Goal: Task Accomplishment & Management: Use online tool/utility

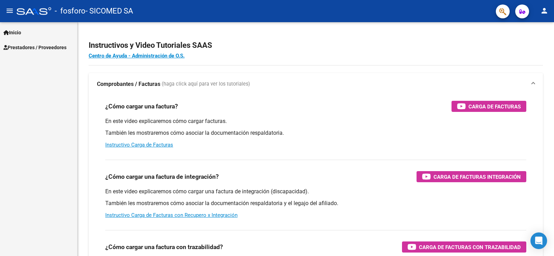
click at [7, 7] on mat-icon "menu" at bounding box center [10, 11] width 8 height 8
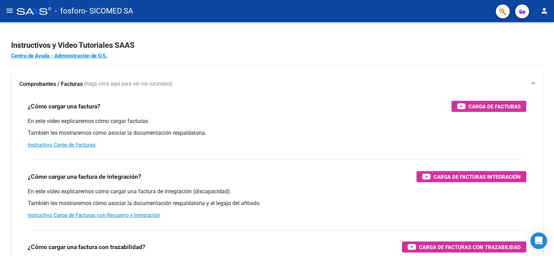
click at [0, 9] on mat-toolbar "menu - fosforo - SICOMED SA person" at bounding box center [277, 11] width 554 height 22
click at [22, 11] on div at bounding box center [34, 11] width 35 height 8
click at [8, 8] on mat-icon "menu" at bounding box center [10, 11] width 8 height 8
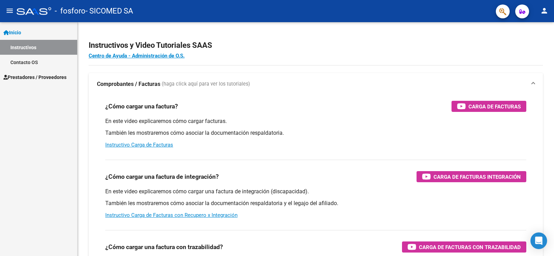
click at [44, 79] on span "Prestadores / Proveedores" at bounding box center [34, 77] width 63 height 8
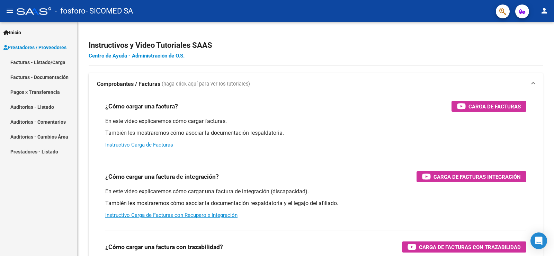
click at [44, 67] on link "Facturas - Listado/Carga" at bounding box center [38, 62] width 77 height 15
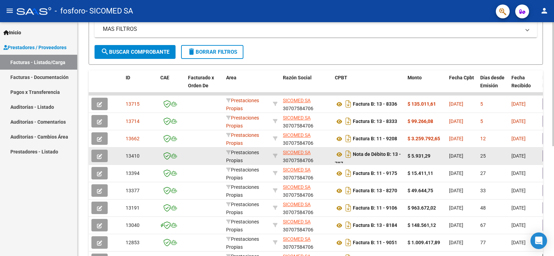
scroll to position [163, 0]
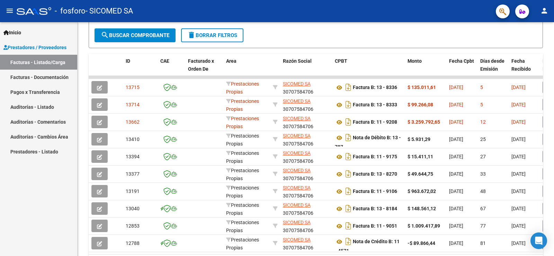
click at [40, 93] on link "Pagos x Transferencia" at bounding box center [38, 92] width 77 height 15
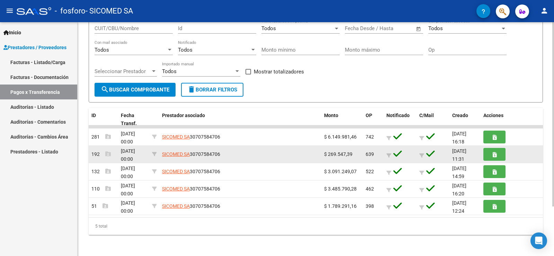
scroll to position [63, 0]
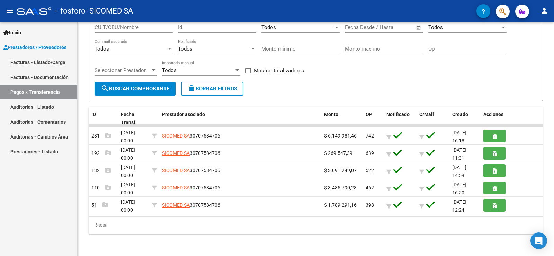
click at [38, 63] on link "Facturas - Listado/Carga" at bounding box center [38, 62] width 77 height 15
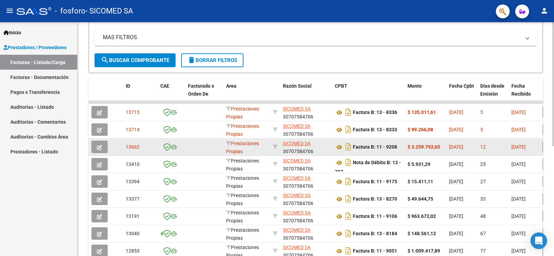
scroll to position [173, 0]
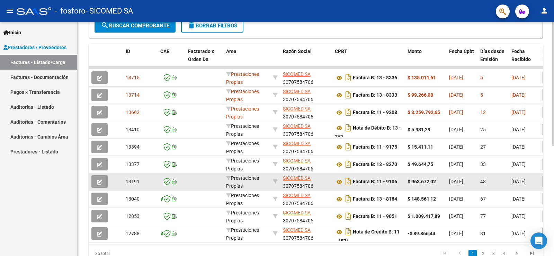
click at [100, 179] on span "button" at bounding box center [99, 181] width 5 height 6
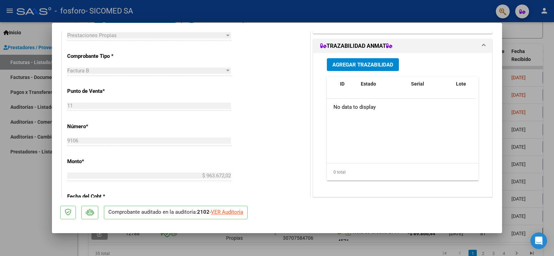
scroll to position [104, 0]
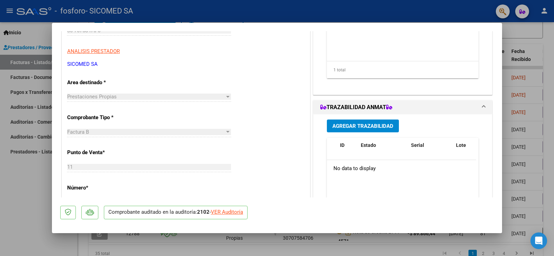
click at [237, 210] on div "VER Auditoría" at bounding box center [227, 212] width 32 height 8
type input "$ 0,00"
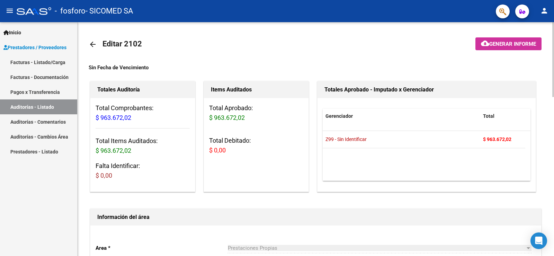
click at [509, 44] on span "Generar informe" at bounding box center [512, 44] width 47 height 6
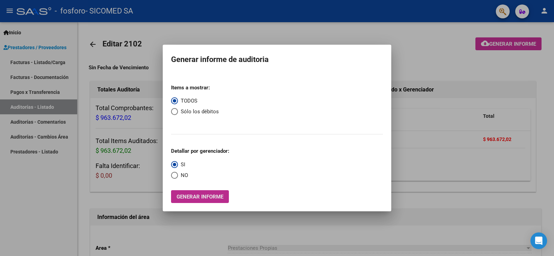
click at [191, 200] on button "Generar informe" at bounding box center [200, 196] width 58 height 13
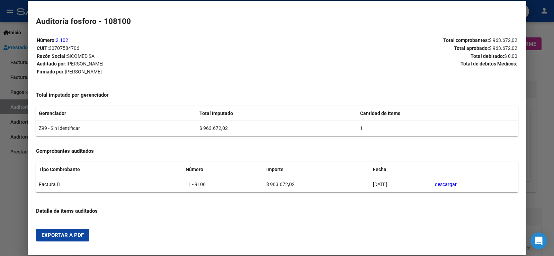
scroll to position [0, 0]
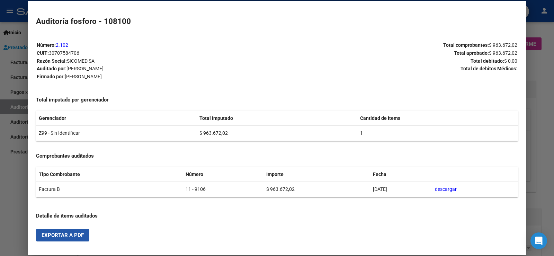
click at [72, 236] on span "Exportar a PDF" at bounding box center [63, 235] width 42 height 6
click at [542, 48] on div at bounding box center [277, 128] width 554 height 256
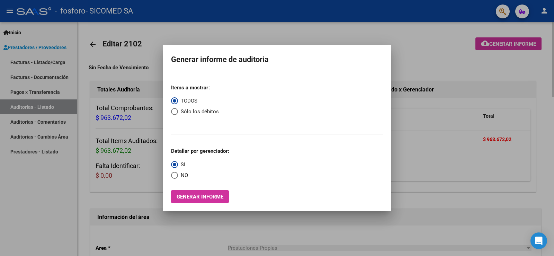
drag, startPoint x: 447, startPoint y: 165, endPoint x: 451, endPoint y: 163, distance: 4.7
click at [447, 165] on div at bounding box center [277, 128] width 554 height 256
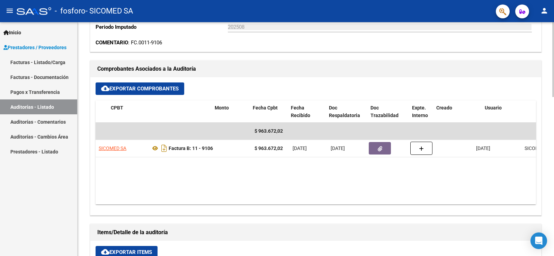
scroll to position [0, 165]
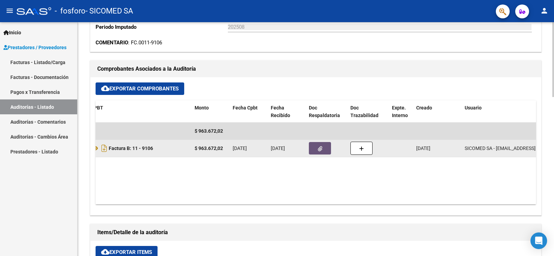
click at [315, 146] on button "button" at bounding box center [320, 148] width 22 height 12
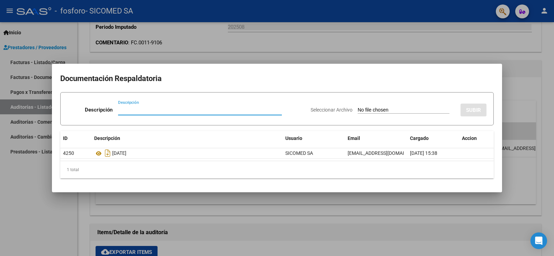
click at [546, 67] on div at bounding box center [277, 128] width 554 height 256
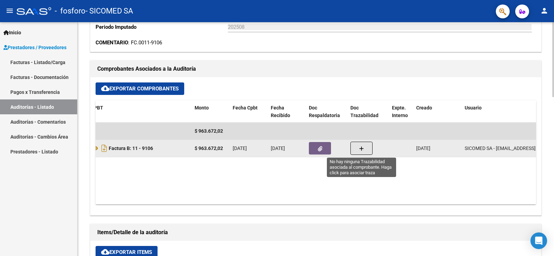
click at [352, 148] on button "button" at bounding box center [362, 148] width 22 height 13
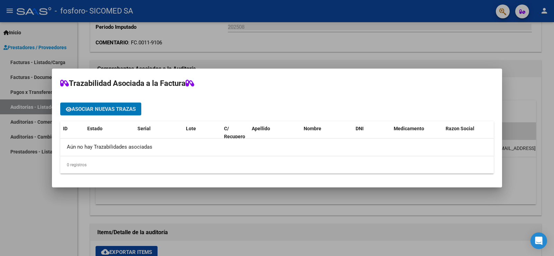
click at [513, 49] on div at bounding box center [277, 128] width 554 height 256
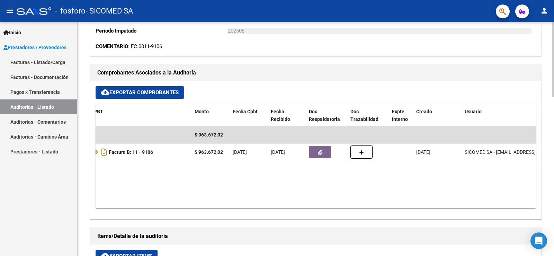
scroll to position [218, 0]
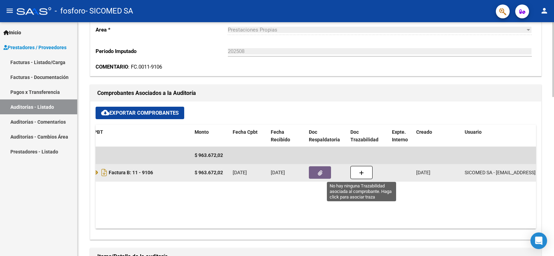
click at [356, 171] on button "button" at bounding box center [362, 172] width 22 height 13
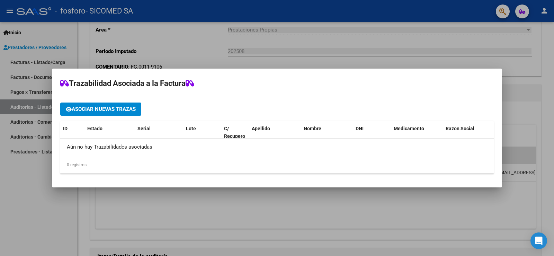
click at [422, 45] on div at bounding box center [277, 128] width 554 height 256
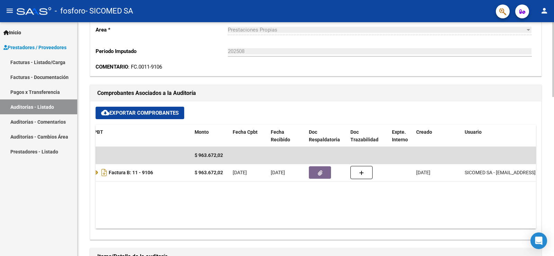
drag, startPoint x: 378, startPoint y: 228, endPoint x: 415, endPoint y: 232, distance: 37.3
click at [415, 232] on div "cloud_download Exportar Comprobantes ID CAE Facturado x Orden De Razon Social C…" at bounding box center [315, 170] width 451 height 138
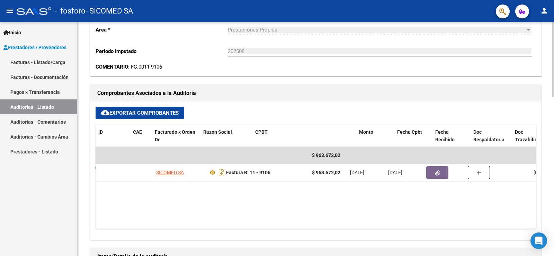
scroll to position [0, 0]
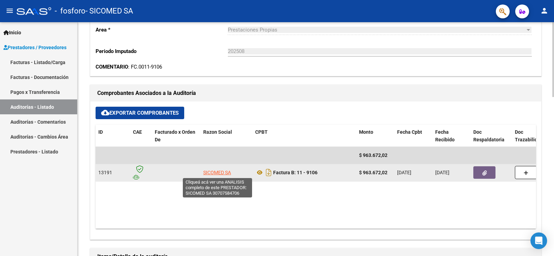
click at [224, 171] on span "SICOMED SA" at bounding box center [217, 173] width 28 height 6
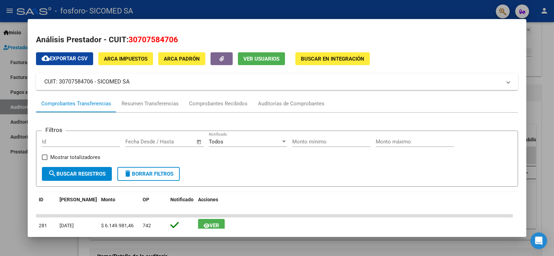
click at [554, 45] on div at bounding box center [277, 128] width 554 height 256
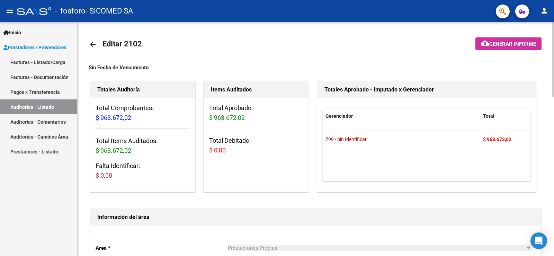
click at [496, 44] on span "Generar informe" at bounding box center [512, 44] width 47 height 6
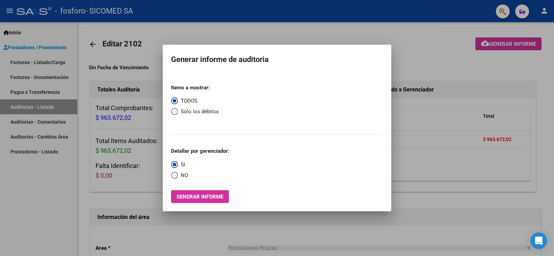
click at [474, 98] on div at bounding box center [277, 128] width 554 height 256
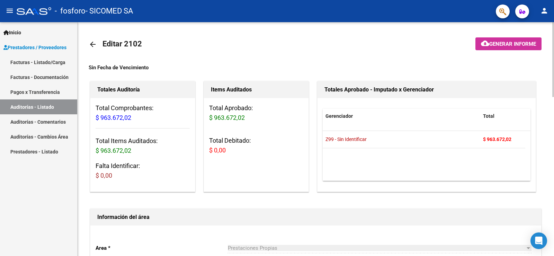
click at [181, 147] on h3 "Total Items Auditados: $ 963.672,02" at bounding box center [143, 145] width 94 height 19
click at [211, 123] on div "Total Aprobado: $ 963.672,02 Total Debitado: $ 0,00" at bounding box center [256, 132] width 105 height 68
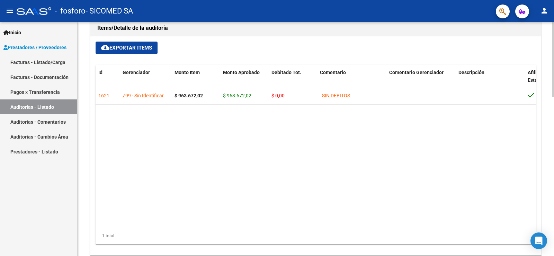
scroll to position [450, 0]
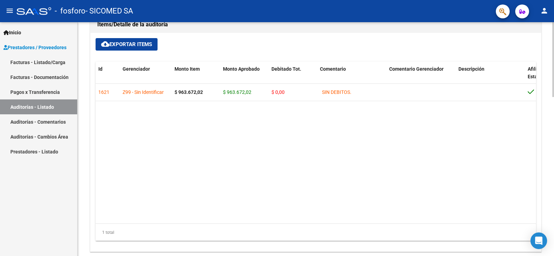
drag, startPoint x: 262, startPoint y: 225, endPoint x: 270, endPoint y: 218, distance: 11.8
click at [318, 222] on div "Id Gerenciador Monto Item Monto Aprobado Debitado Tot. Comentario Comentario Ge…" at bounding box center [316, 151] width 441 height 179
click at [177, 184] on datatable-body "1621 Z99 - Sin Identificar $ 963.672,02 $ 963.672,02 $ 0,00 SIN DEBITOS. 273513…" at bounding box center [316, 154] width 441 height 140
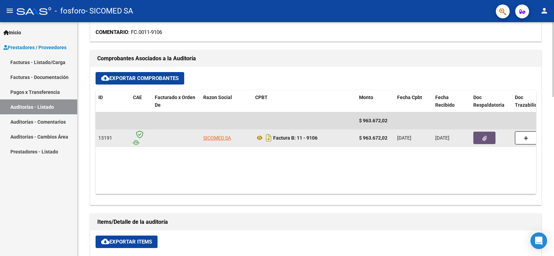
click at [481, 138] on button "button" at bounding box center [485, 138] width 22 height 12
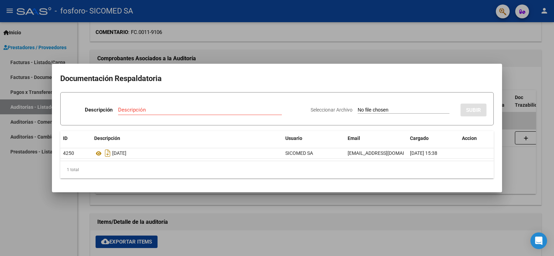
click at [396, 43] on div at bounding box center [277, 128] width 554 height 256
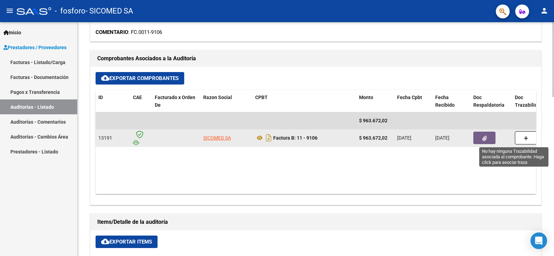
click at [528, 139] on icon "button" at bounding box center [526, 138] width 5 height 5
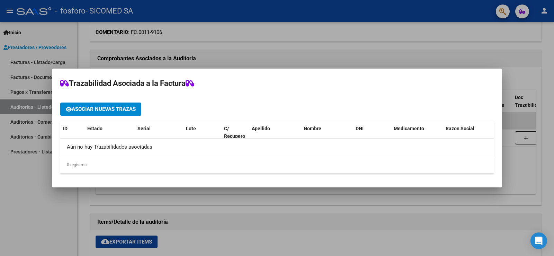
click at [401, 67] on div at bounding box center [277, 128] width 554 height 256
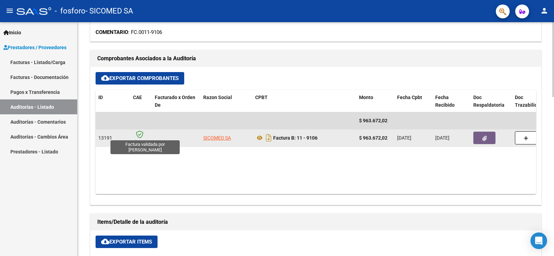
click at [138, 134] on icon at bounding box center [139, 135] width 7 height 8
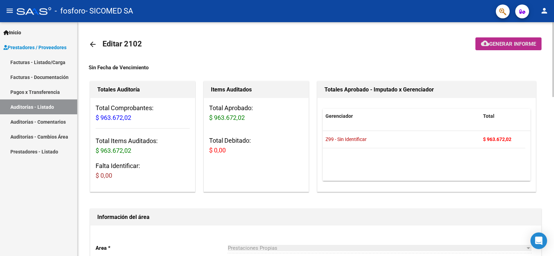
click at [487, 46] on mat-icon "cloud_download" at bounding box center [485, 43] width 8 height 8
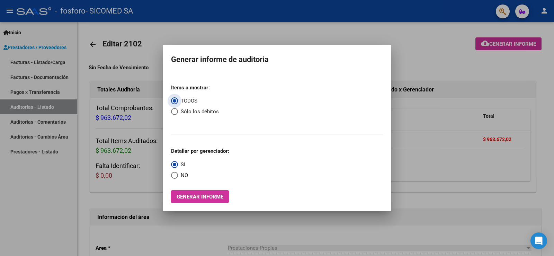
click at [405, 103] on div at bounding box center [277, 128] width 554 height 256
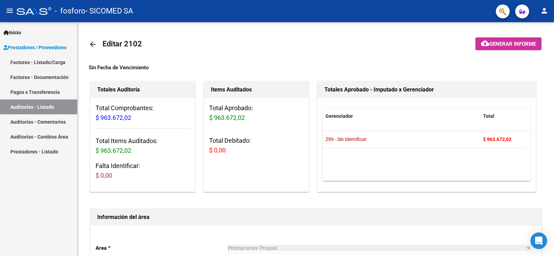
click at [54, 123] on link "Auditorías - Comentarios" at bounding box center [38, 121] width 77 height 15
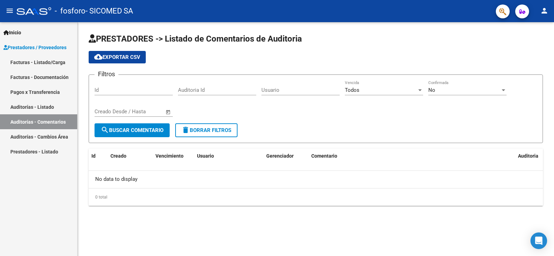
click at [14, 132] on link "Auditorías - Cambios Área" at bounding box center [38, 136] width 77 height 15
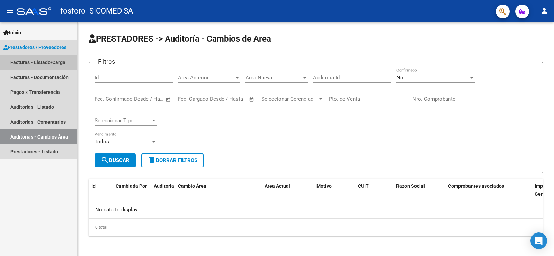
click at [33, 61] on link "Facturas - Listado/Carga" at bounding box center [38, 62] width 77 height 15
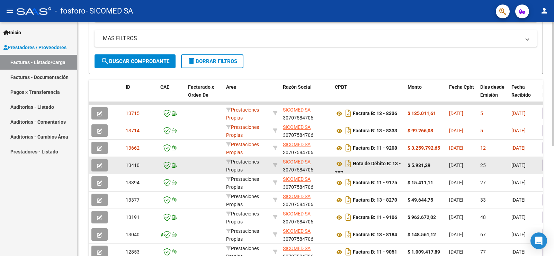
scroll to position [172, 0]
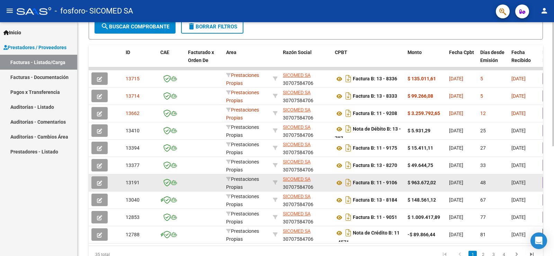
drag, startPoint x: 409, startPoint y: 182, endPoint x: 436, endPoint y: 184, distance: 27.8
click at [436, 184] on strong "$ 963.672,02" at bounding box center [422, 183] width 28 height 6
click at [421, 184] on strong "$ 963.672,02" at bounding box center [422, 183] width 28 height 6
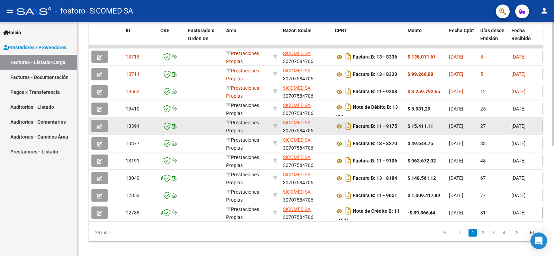
scroll to position [207, 0]
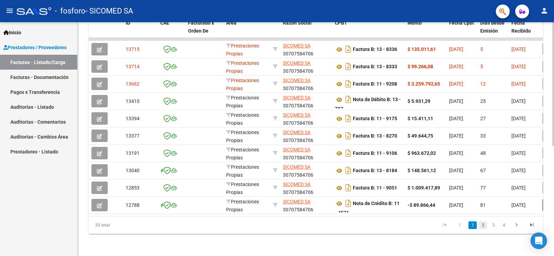
click at [484, 225] on link "2" at bounding box center [483, 225] width 8 height 8
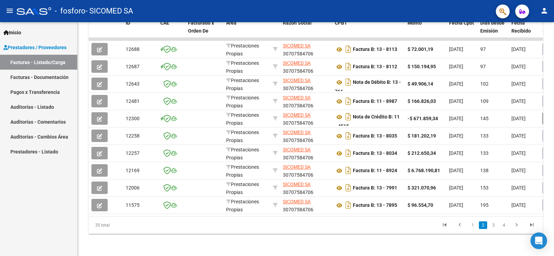
click at [492, 228] on link "3" at bounding box center [493, 225] width 8 height 8
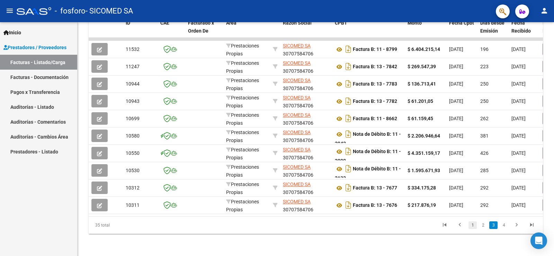
click at [471, 226] on link "1" at bounding box center [473, 225] width 8 height 8
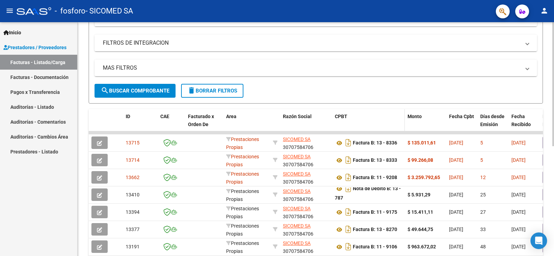
scroll to position [103, 0]
